Goal: Browse casually: Explore the website without a specific task or goal

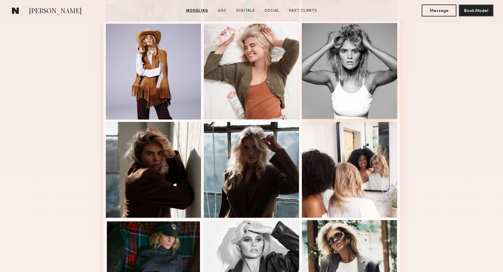
scroll to position [390, 0]
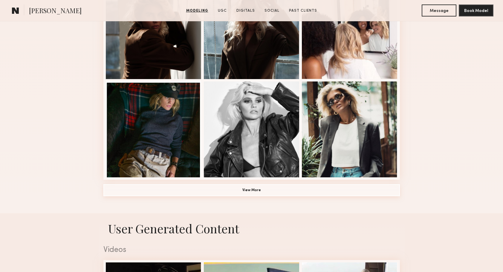
click at [256, 187] on button "View More" at bounding box center [251, 190] width 297 height 12
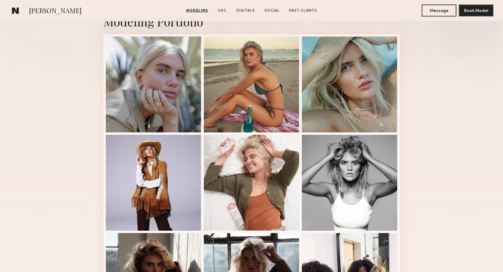
scroll to position [142, 0]
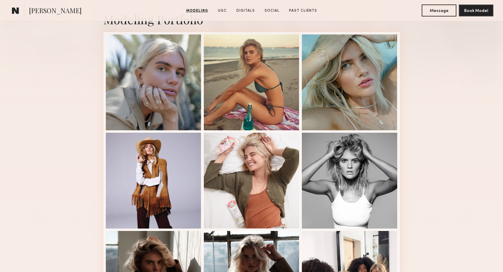
click at [232, 57] on div at bounding box center [252, 82] width 96 height 96
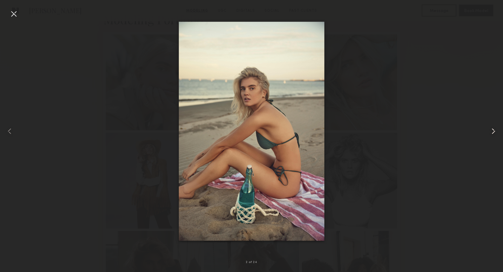
click at [495, 131] on common-icon at bounding box center [494, 131] width 10 height 10
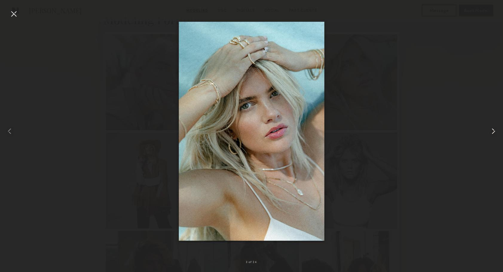
click at [495, 131] on common-icon at bounding box center [494, 131] width 10 height 10
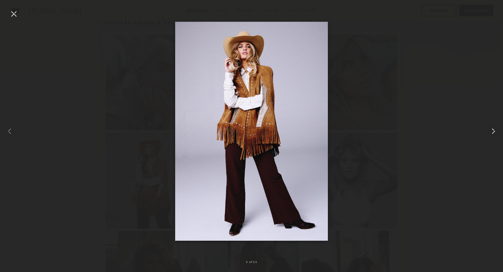
click at [495, 131] on common-icon at bounding box center [494, 131] width 10 height 10
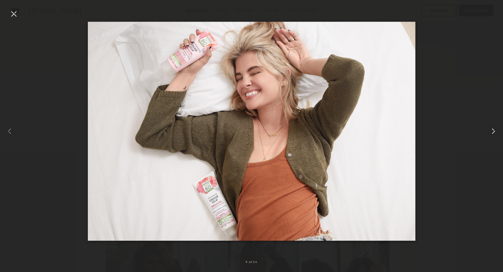
click at [495, 131] on common-icon at bounding box center [494, 131] width 10 height 10
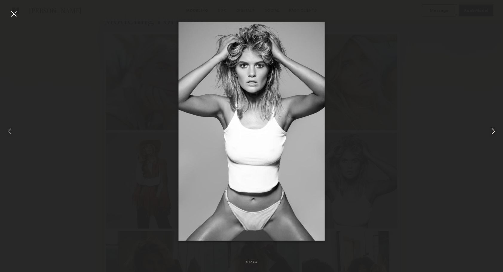
click at [495, 131] on common-icon at bounding box center [494, 131] width 10 height 10
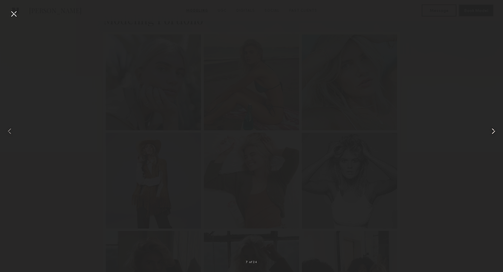
click at [494, 131] on common-icon at bounding box center [494, 131] width 10 height 10
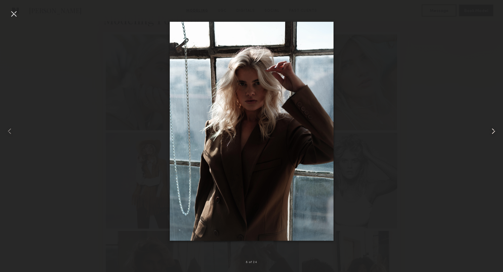
click at [493, 132] on common-icon at bounding box center [494, 131] width 10 height 10
